Goal: Check status: Check status

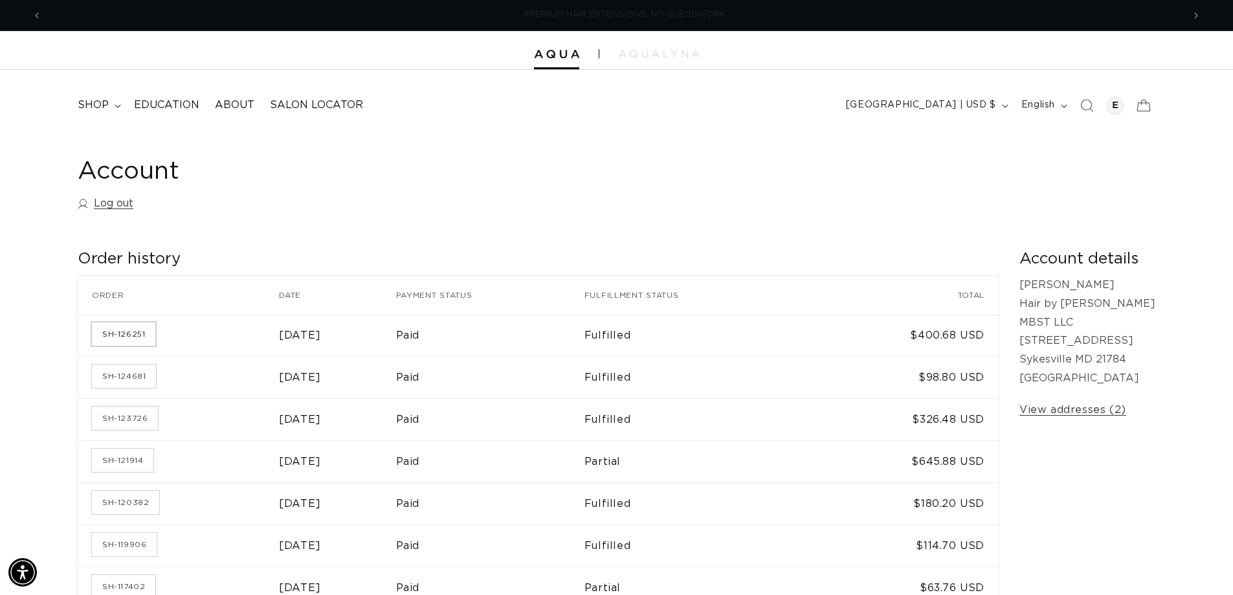
scroll to position [0, 1141]
click at [279, 346] on td "[DATE]" at bounding box center [337, 336] width 116 height 42
click at [93, 344] on link "SH-126251" at bounding box center [123, 333] width 63 height 23
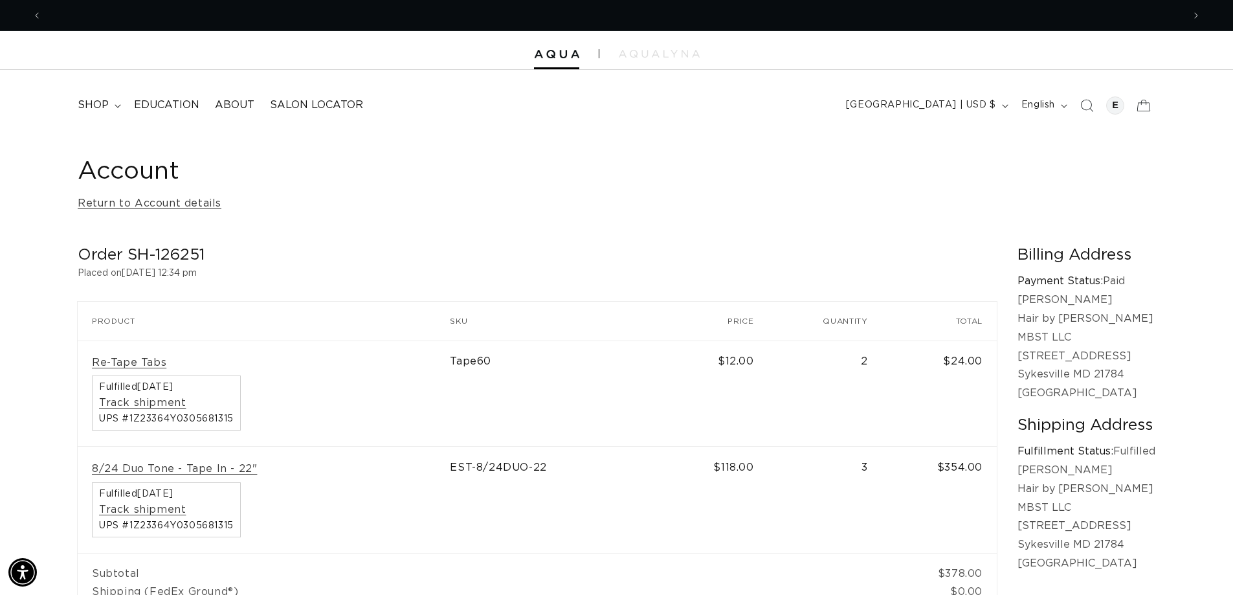
scroll to position [0, 2282]
